Goal: Information Seeking & Learning: Learn about a topic

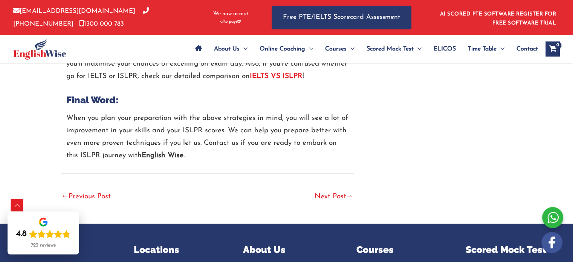
scroll to position [1809, 0]
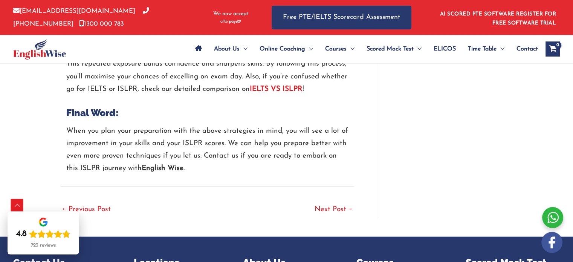
click at [334, 202] on link "Next Post →" at bounding box center [334, 210] width 39 height 17
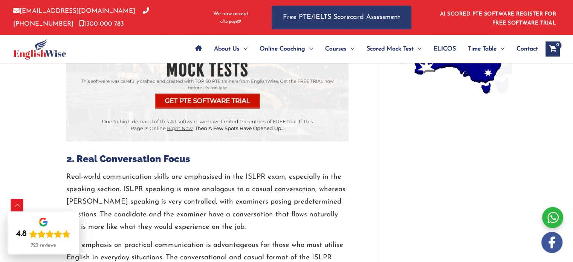
scroll to position [716, 0]
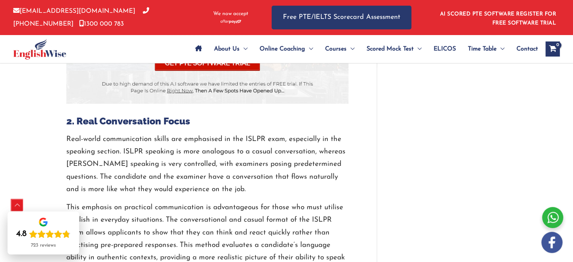
click at [18, 206] on div "Scroll to Top" at bounding box center [17, 205] width 12 height 12
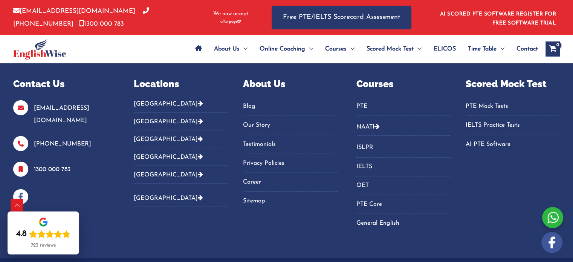
scroll to position [1771, 0]
